Goal: Book appointment/travel/reservation: Register for event/course

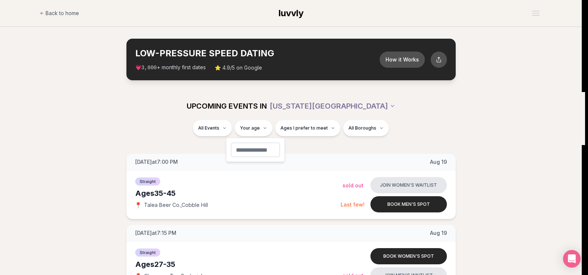
click at [251, 146] on input "number" at bounding box center [255, 149] width 49 height 15
type input "**"
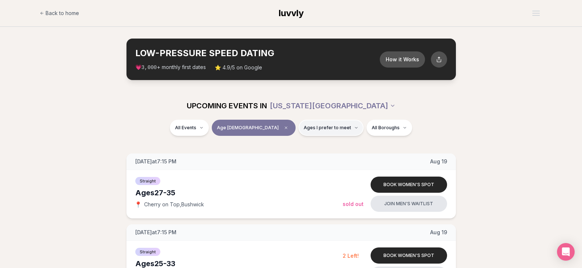
click at [321, 129] on span "Ages I prefer to meet" at bounding box center [327, 128] width 47 height 6
click at [279, 156] on button "Around my age" at bounding box center [279, 156] width 6 height 6
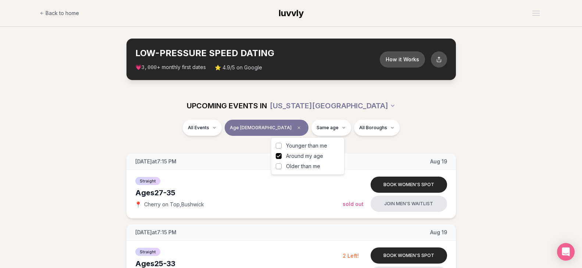
click at [278, 145] on button "Younger than me" at bounding box center [279, 146] width 6 height 6
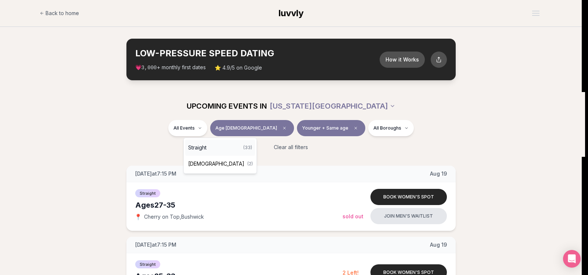
click at [220, 148] on div "Straight ( 33 )" at bounding box center [220, 147] width 70 height 16
